Goal: Consume media (video, audio)

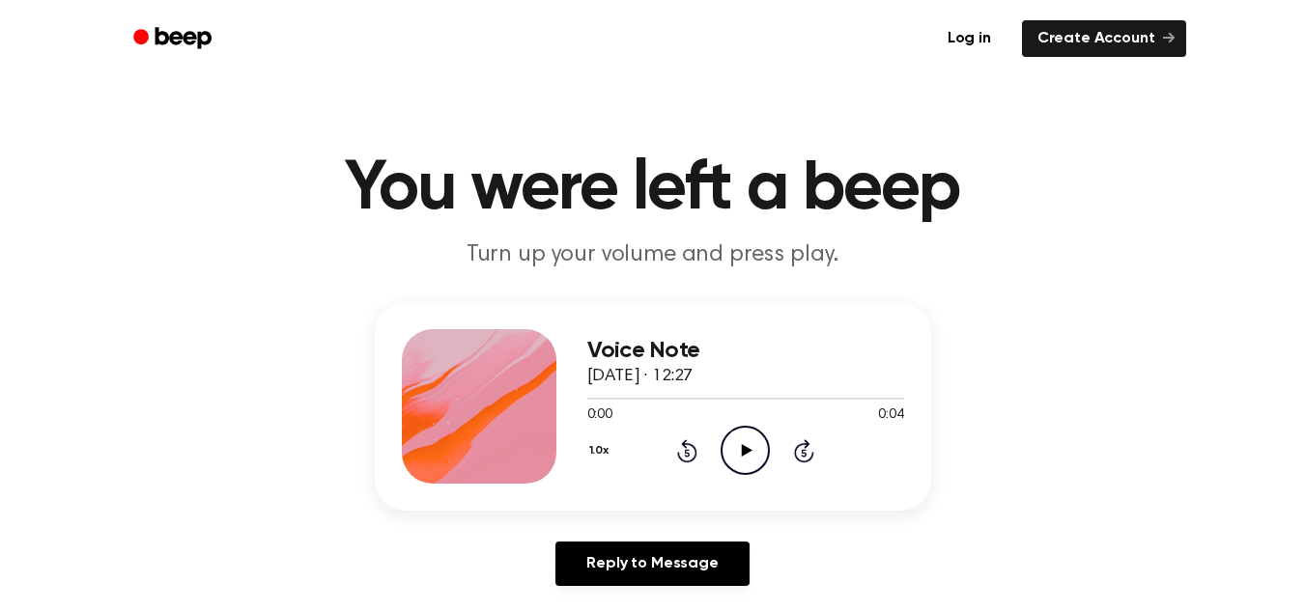
click at [743, 440] on icon "Play Audio" at bounding box center [744, 450] width 49 height 49
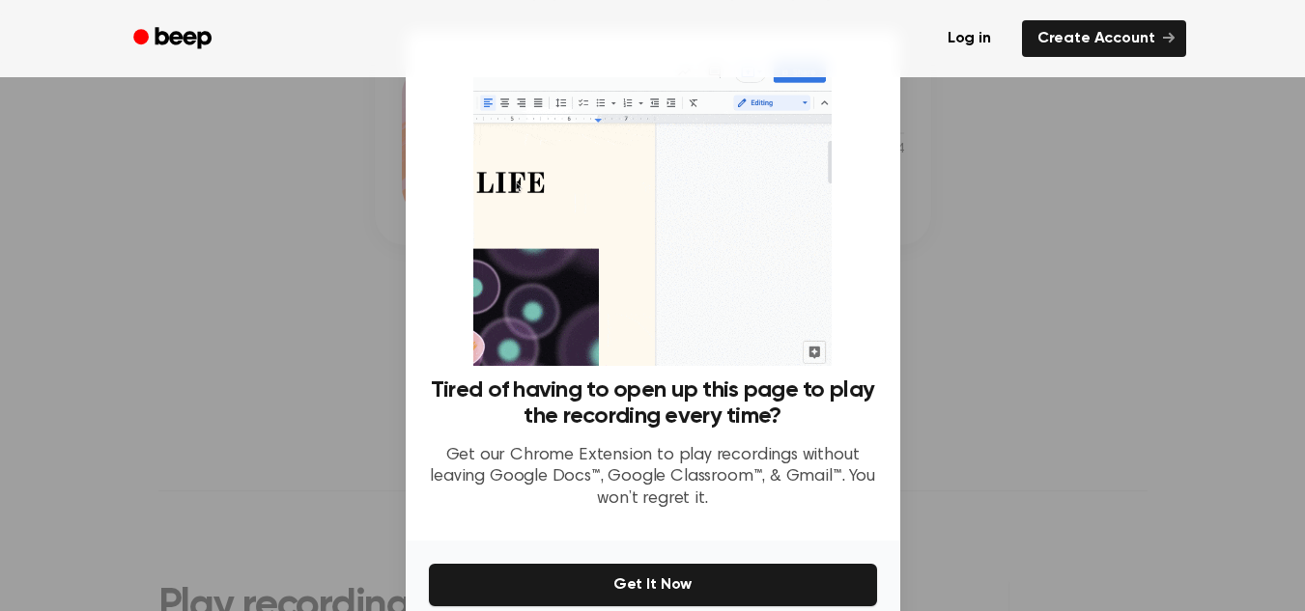
scroll to position [284, 0]
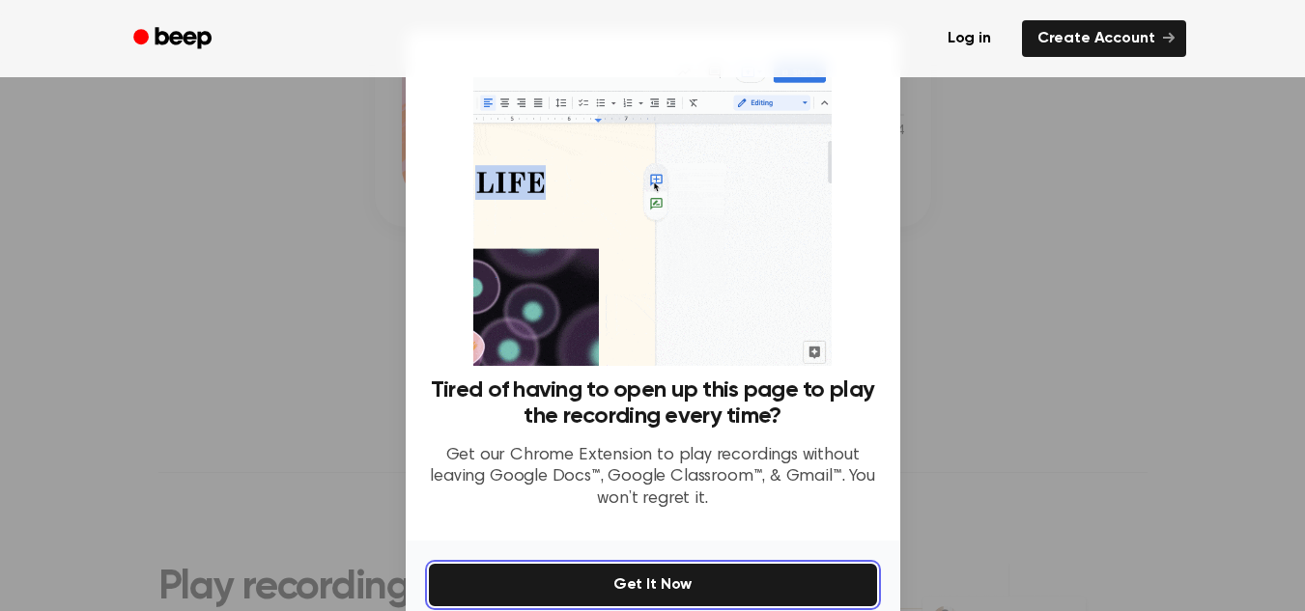
click at [814, 588] on button "Get It Now" at bounding box center [653, 585] width 448 height 42
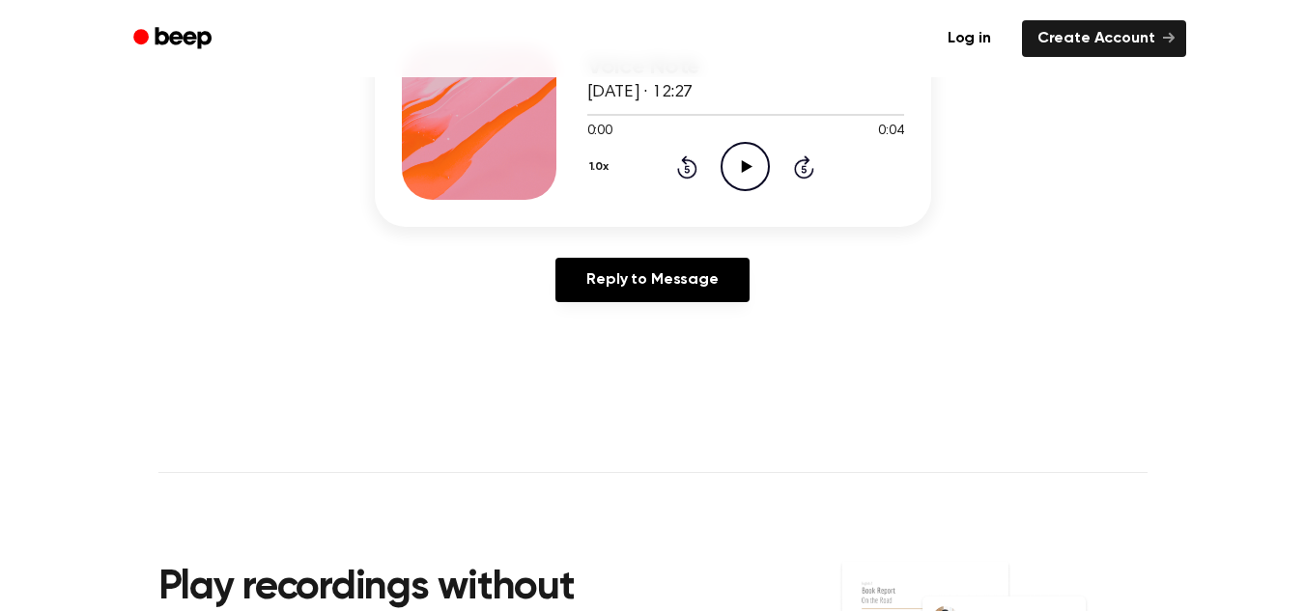
click at [749, 170] on icon "Play Audio" at bounding box center [744, 166] width 49 height 49
click at [744, 166] on icon at bounding box center [747, 166] width 11 height 13
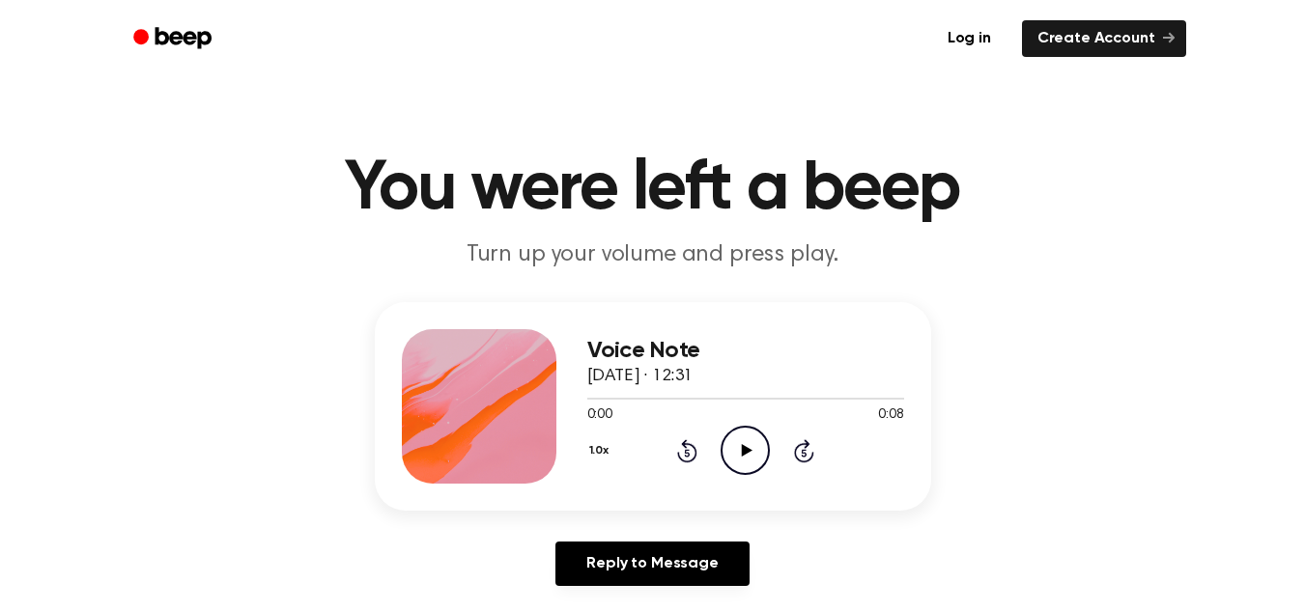
click at [734, 440] on icon "Play Audio" at bounding box center [744, 450] width 49 height 49
click at [757, 448] on icon "Play Audio" at bounding box center [744, 450] width 49 height 49
